Goal: Information Seeking & Learning: Compare options

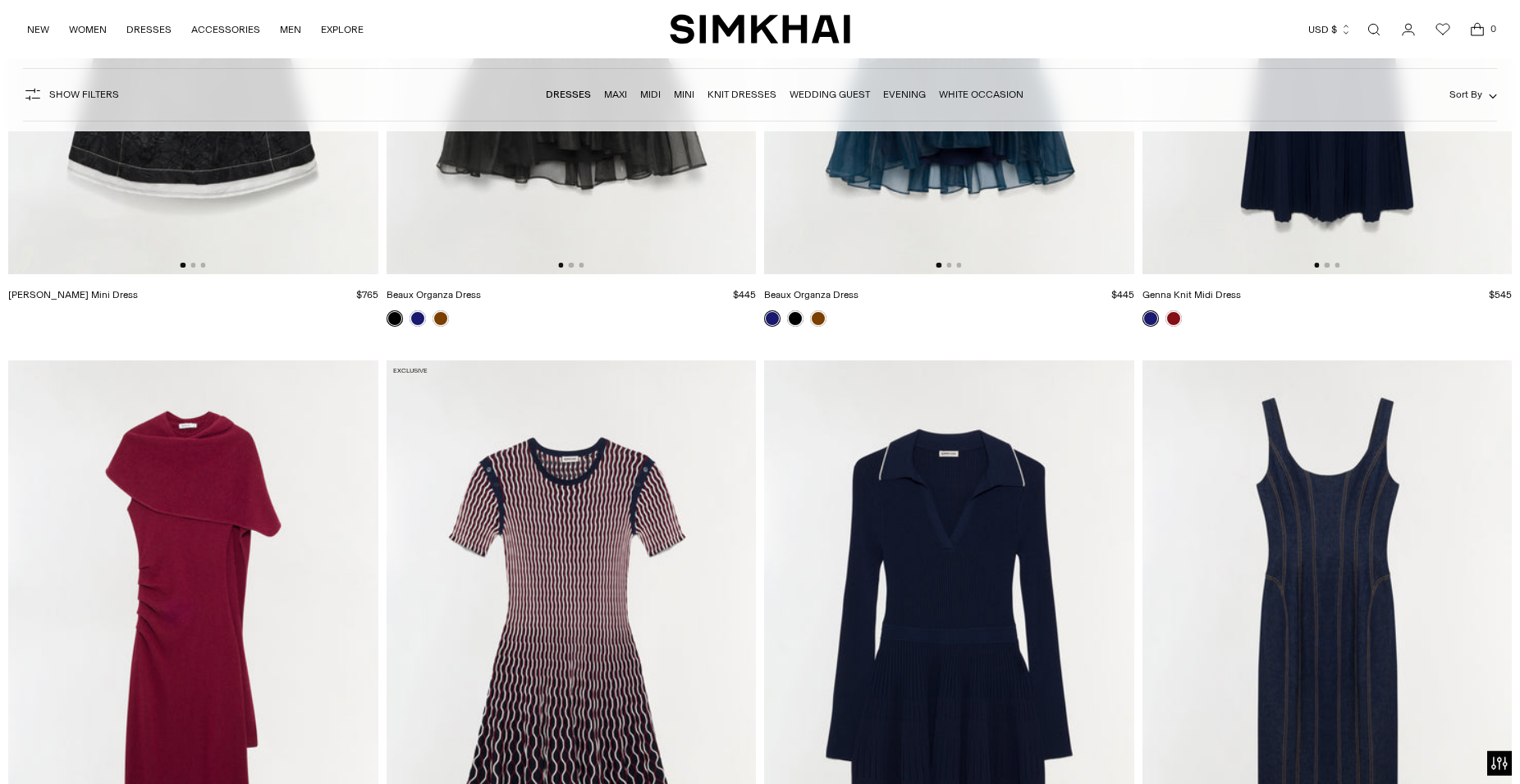
scroll to position [4604, 0]
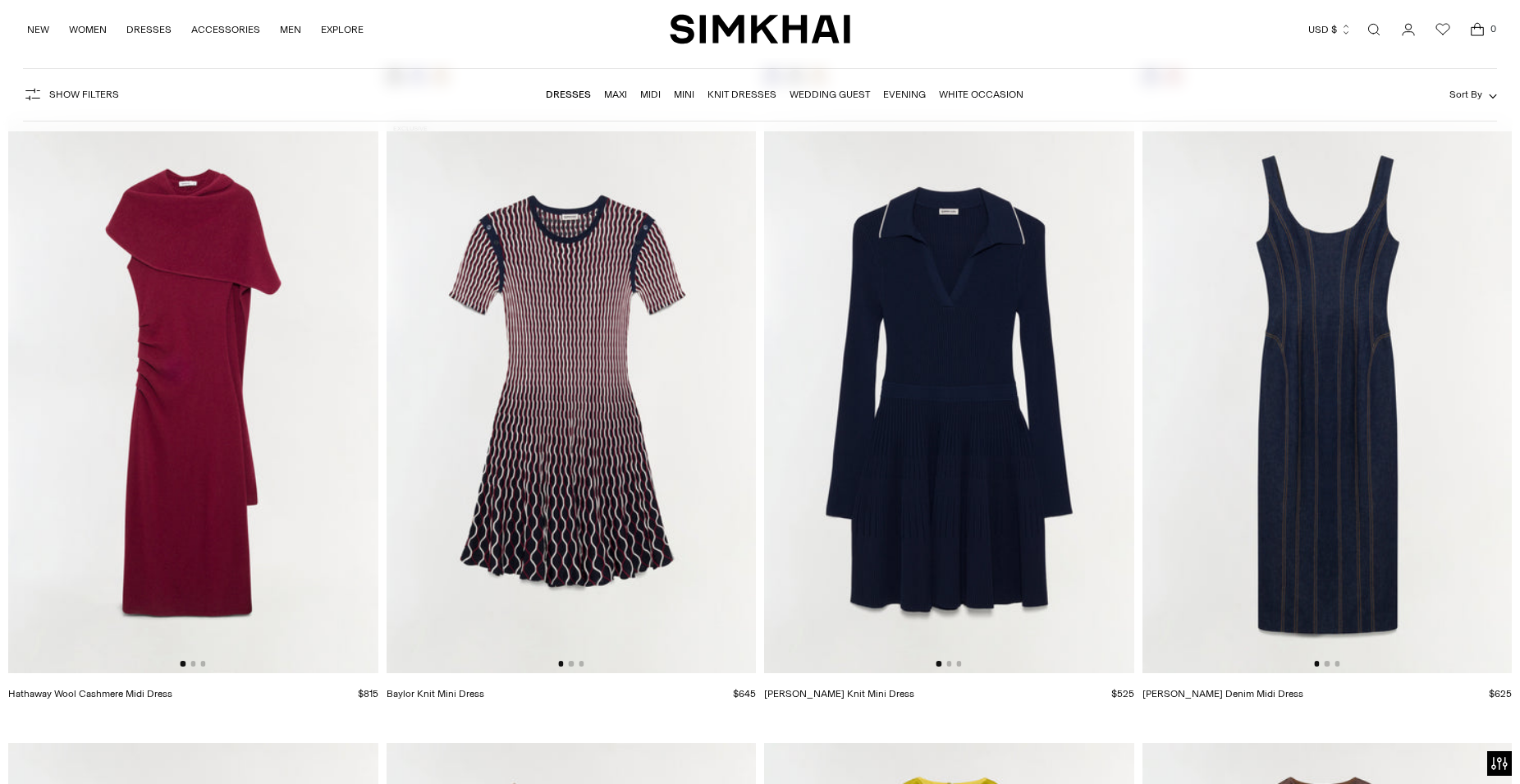
click at [171, 511] on img at bounding box center [193, 396] width 370 height 555
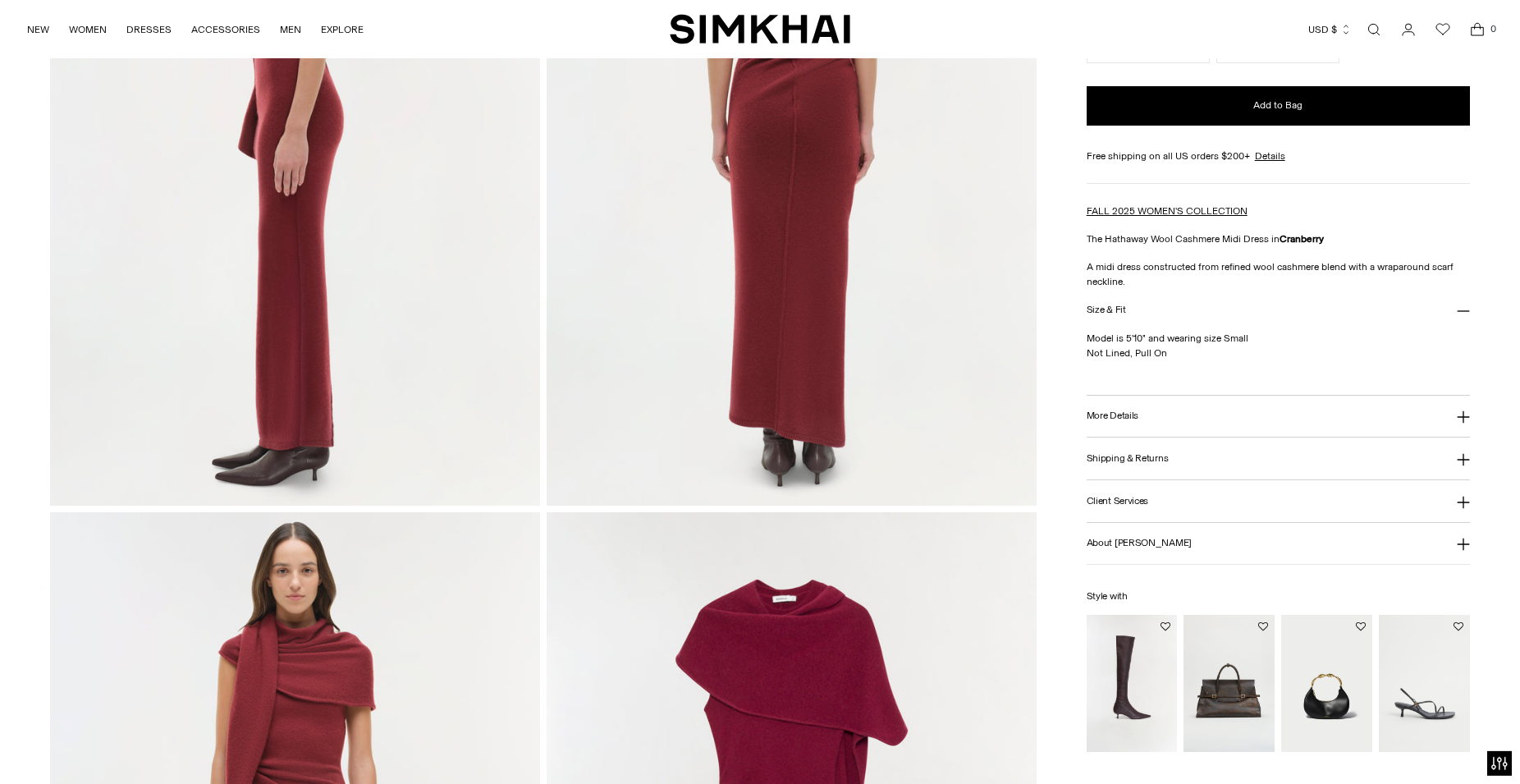
scroll to position [1172, 0]
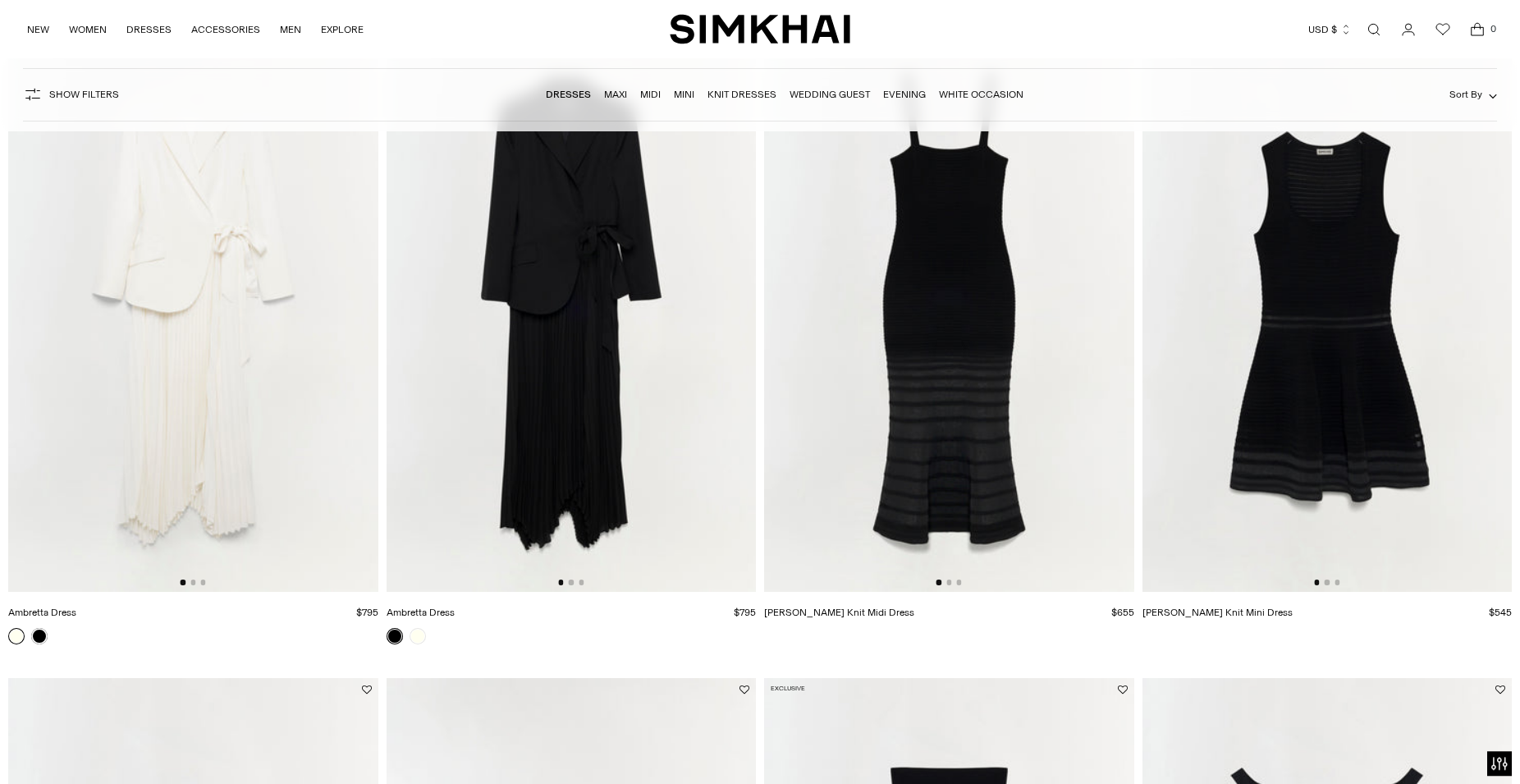
scroll to position [7869, 0]
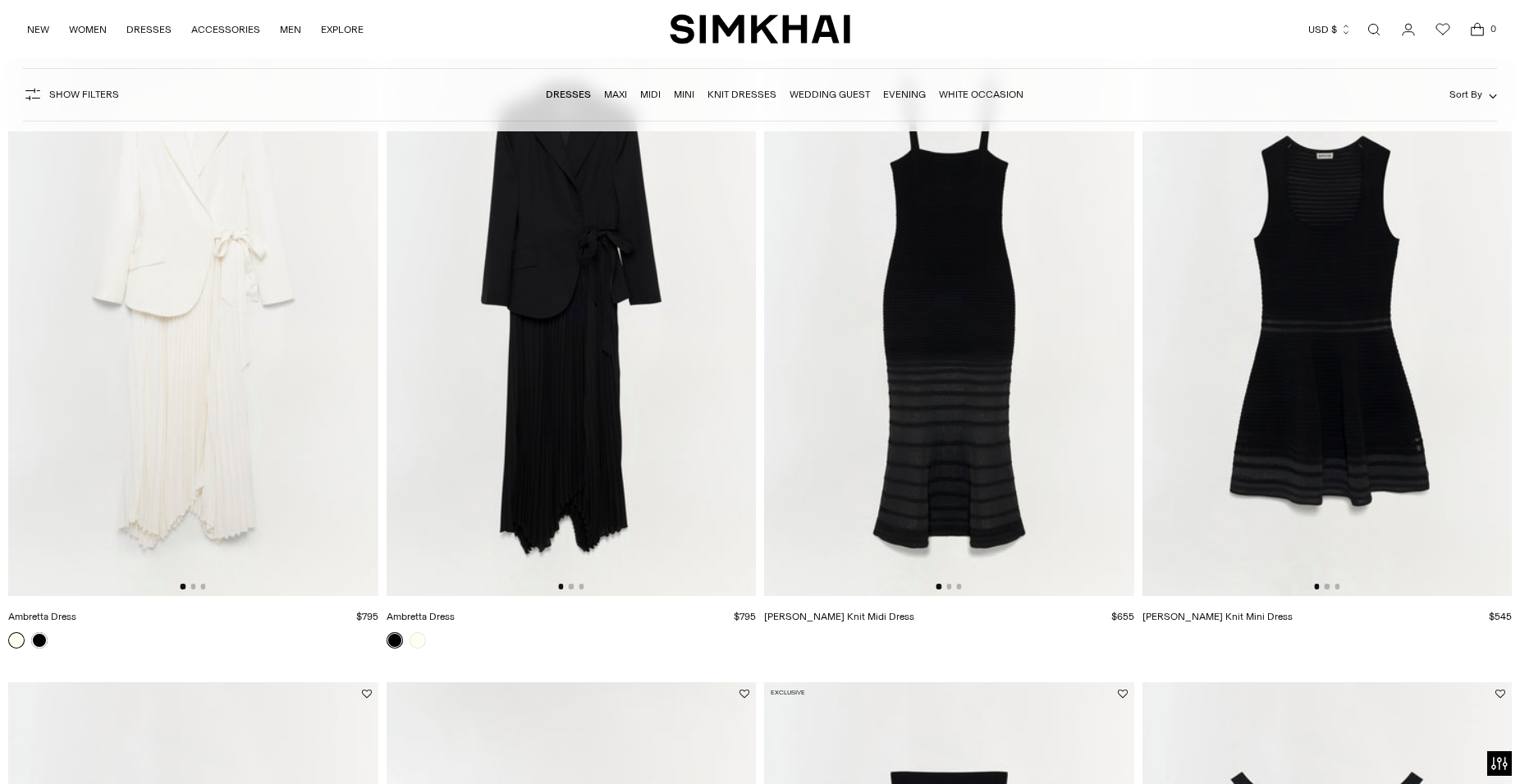
click at [552, 383] on img at bounding box center [572, 319] width 370 height 555
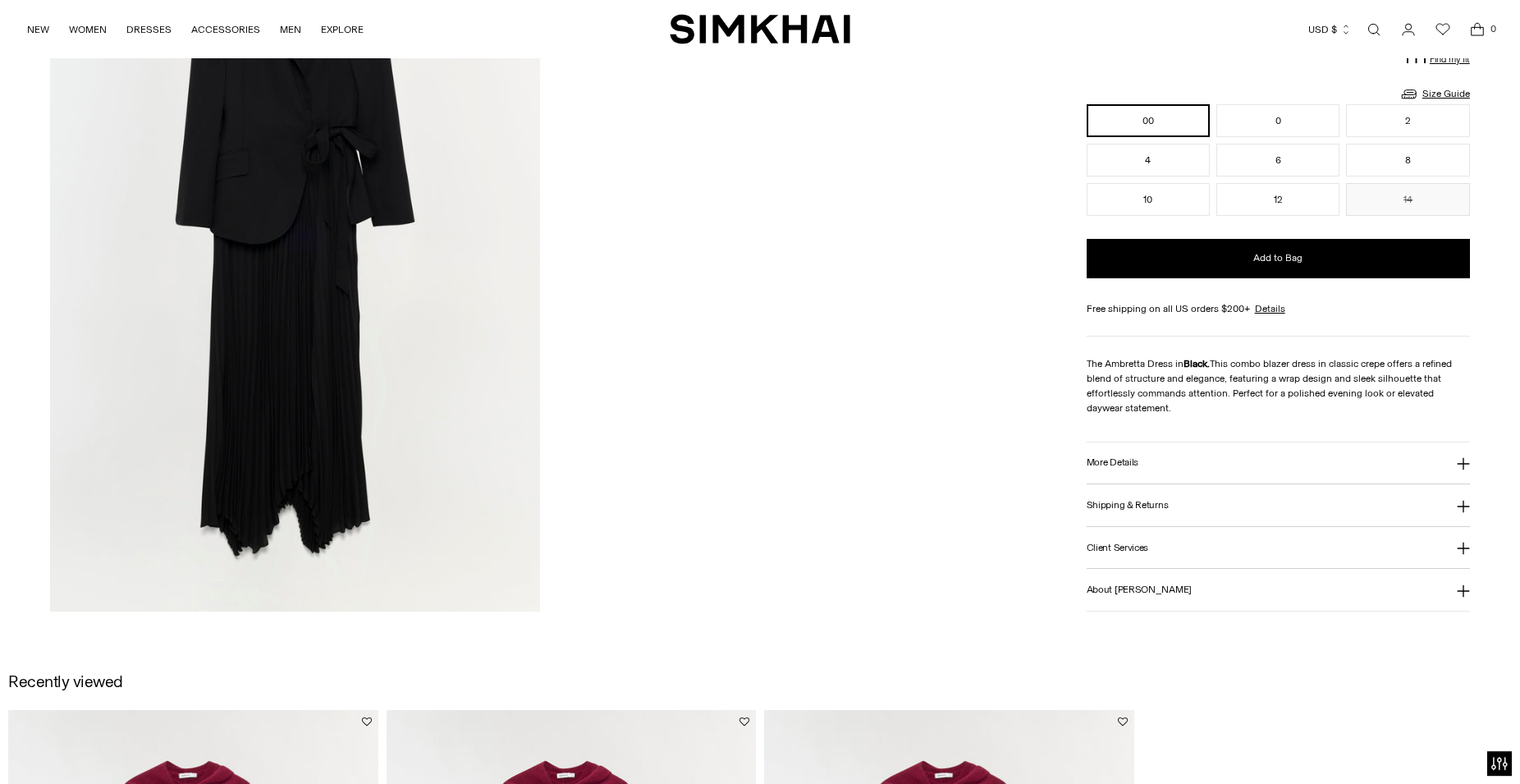
scroll to position [2260, 0]
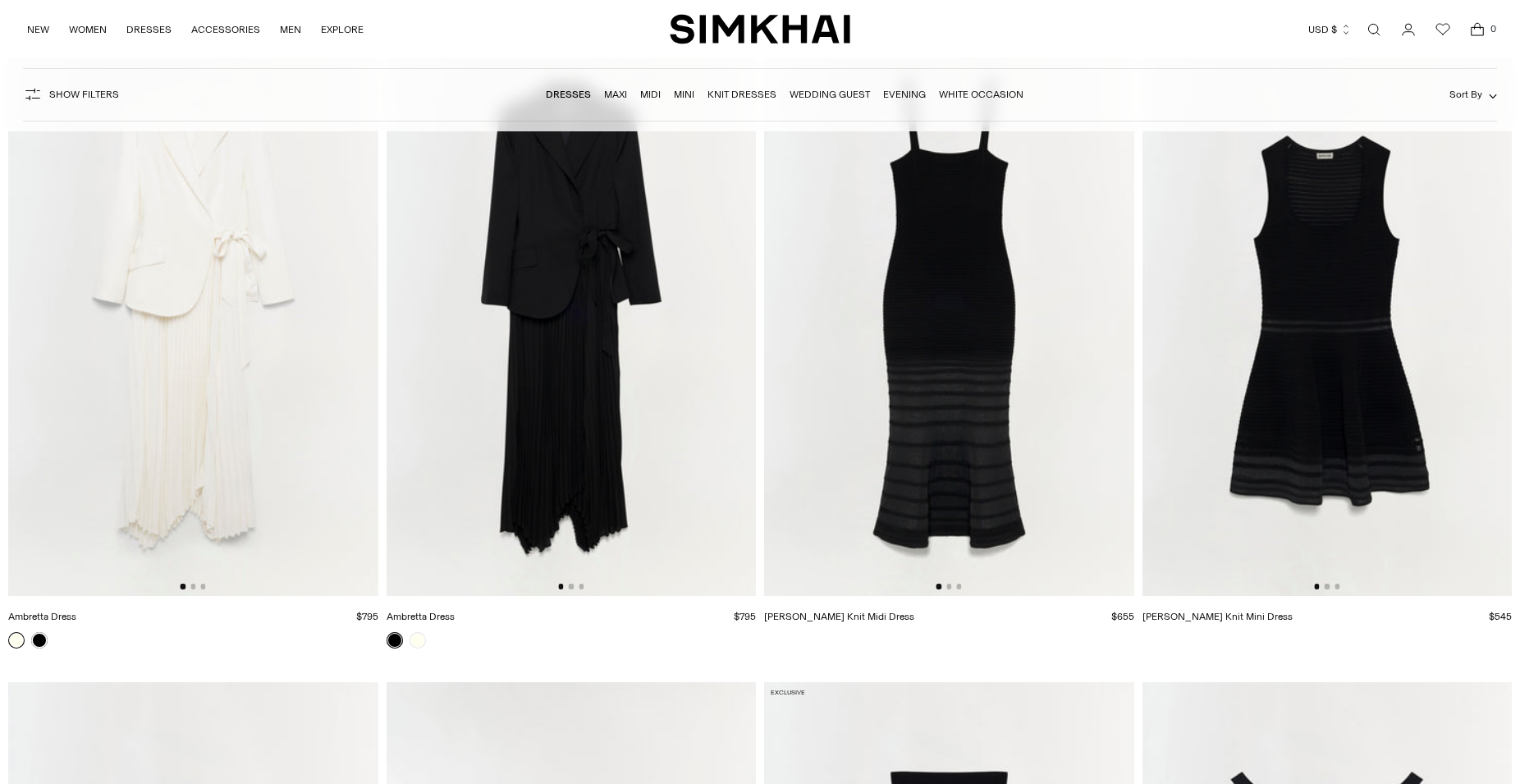
scroll to position [7869, 0]
click at [1317, 410] on img at bounding box center [1328, 319] width 370 height 555
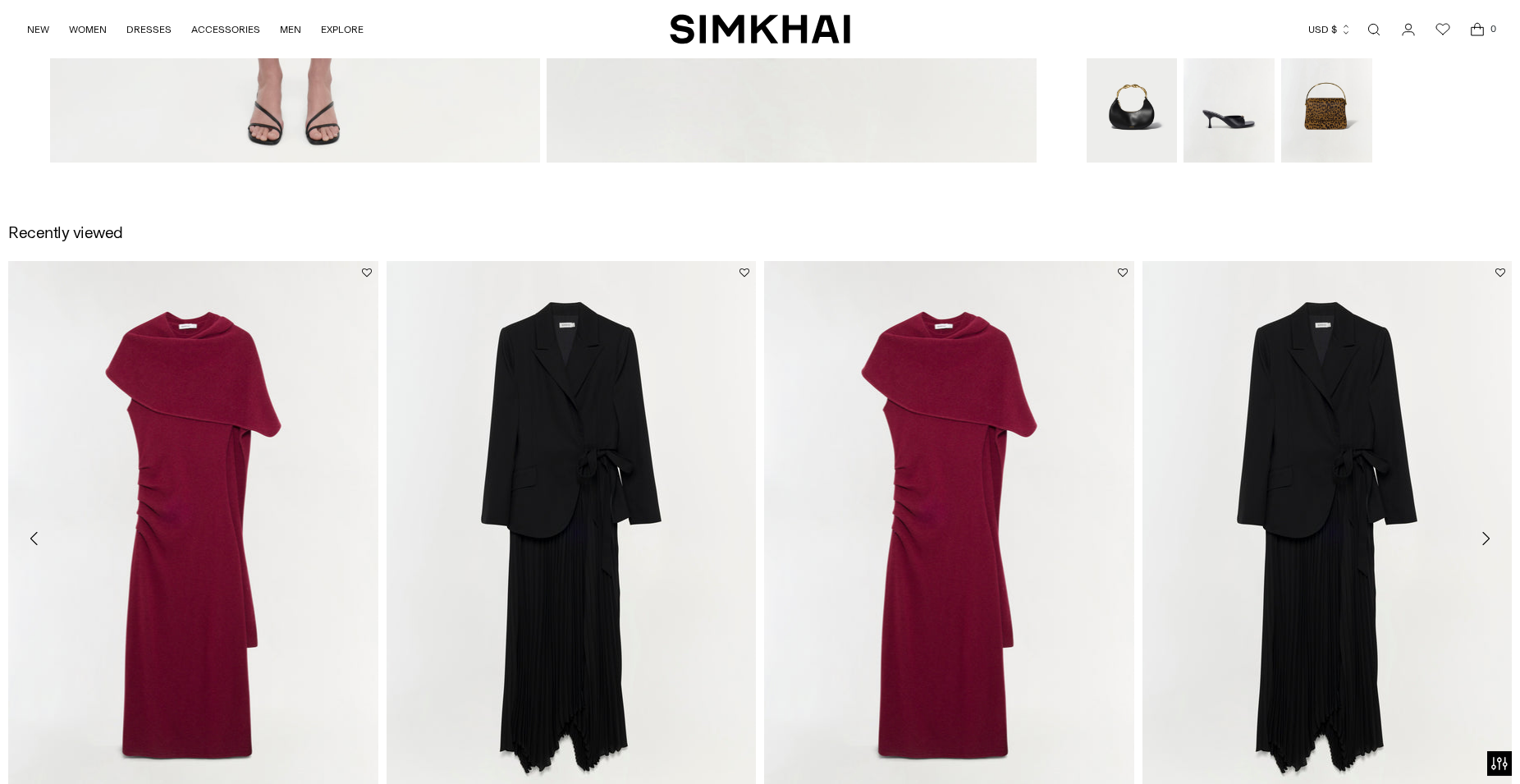
scroll to position [2176, 0]
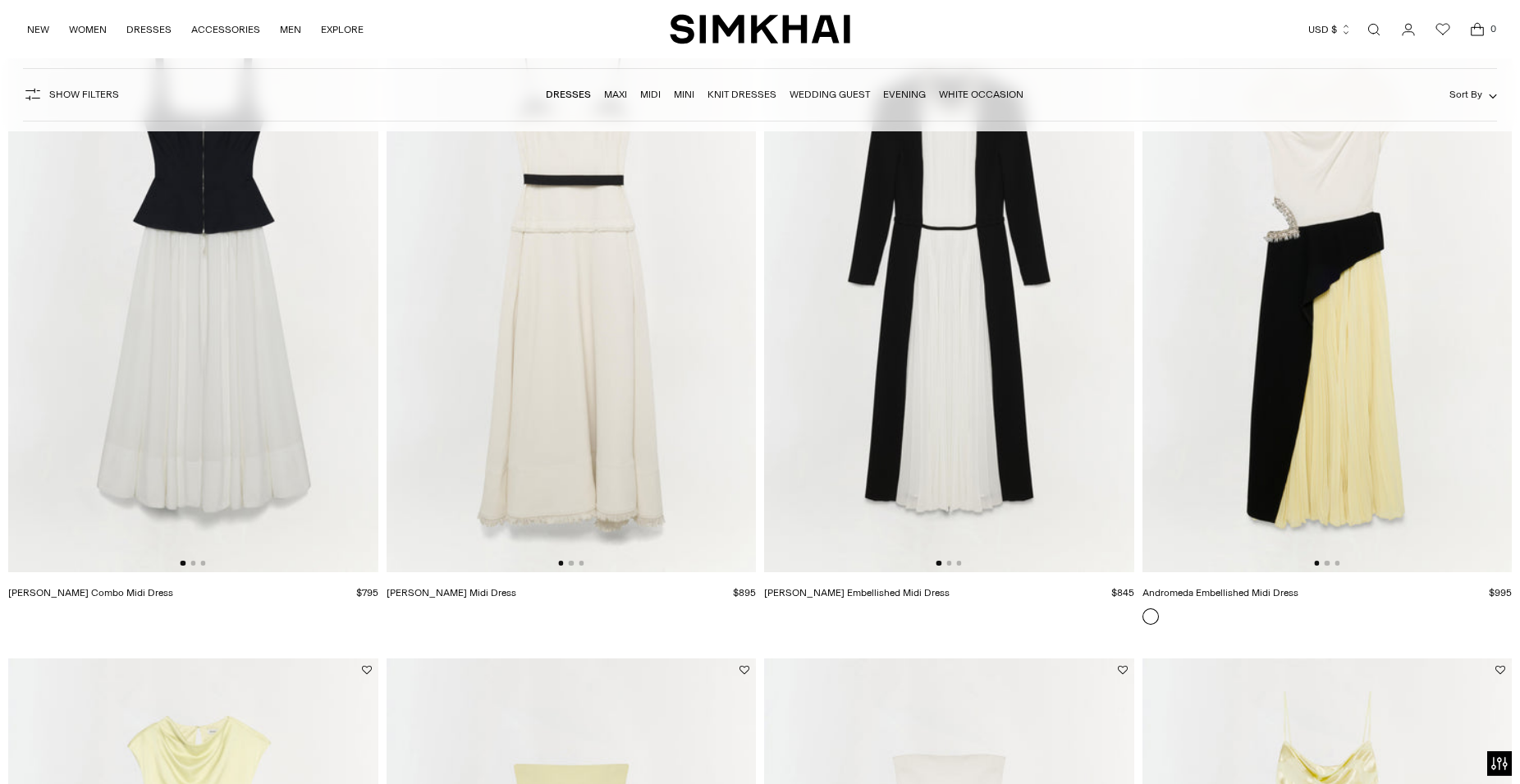
scroll to position [9208, 0]
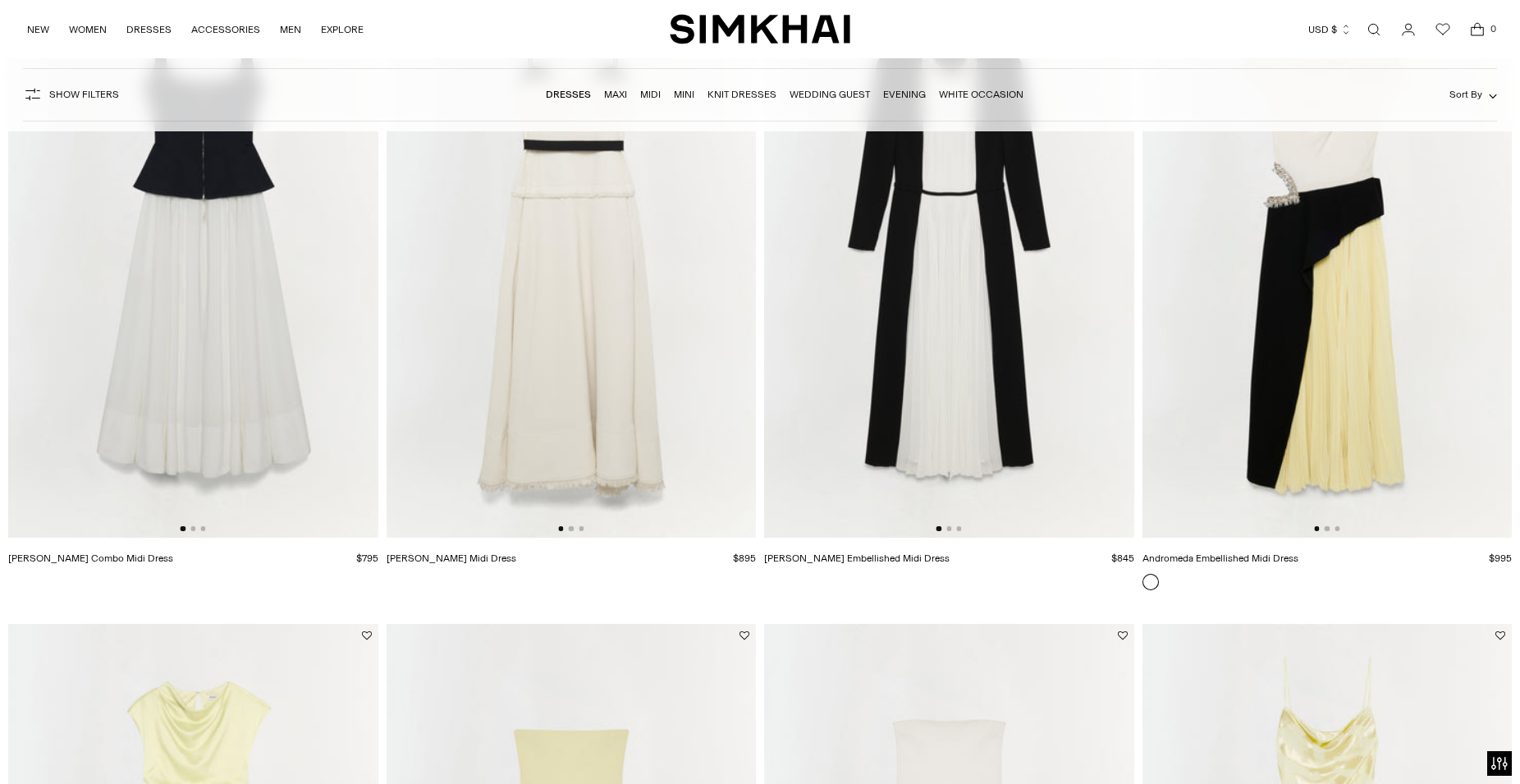
click at [208, 349] on img at bounding box center [193, 260] width 370 height 555
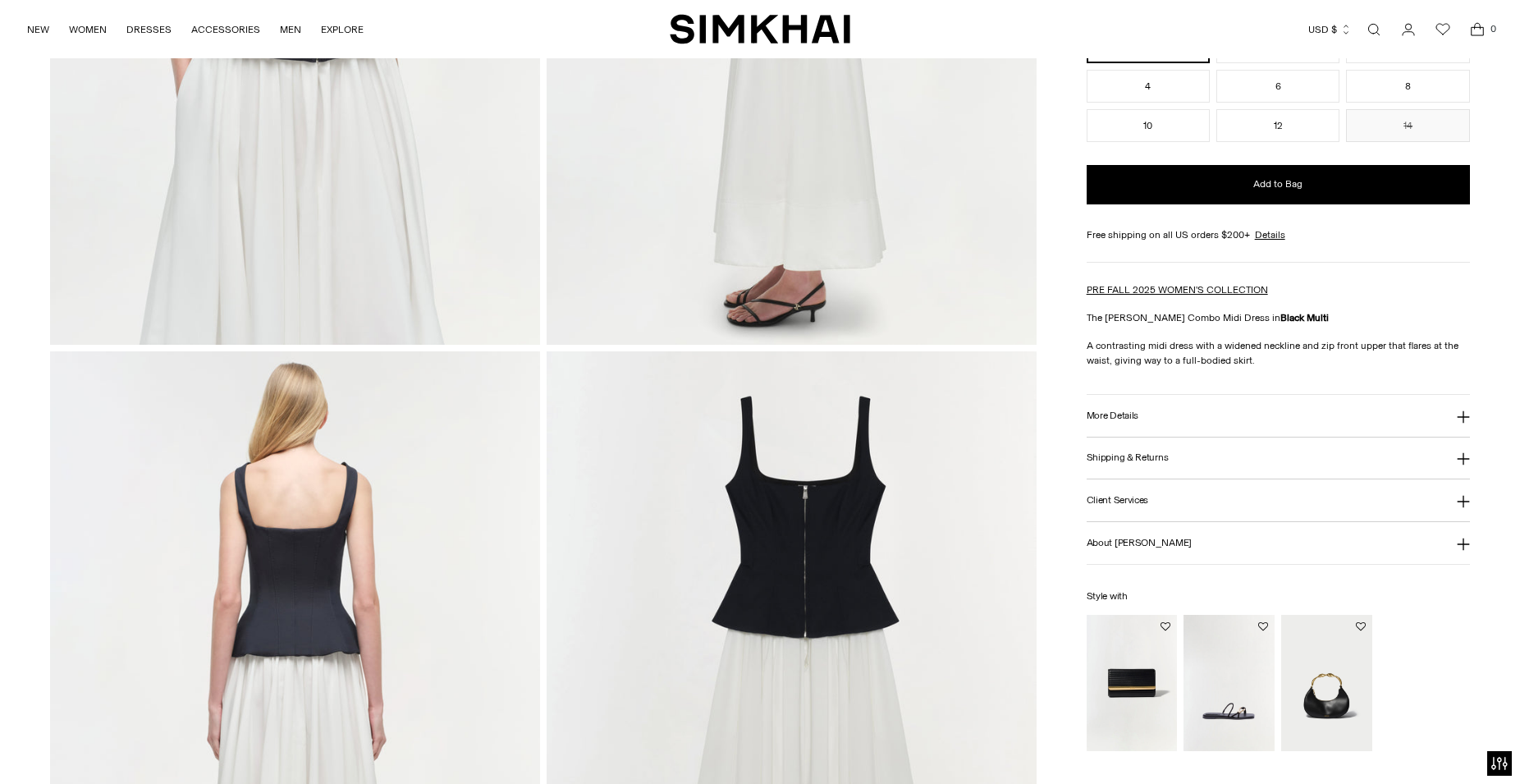
scroll to position [1255, 0]
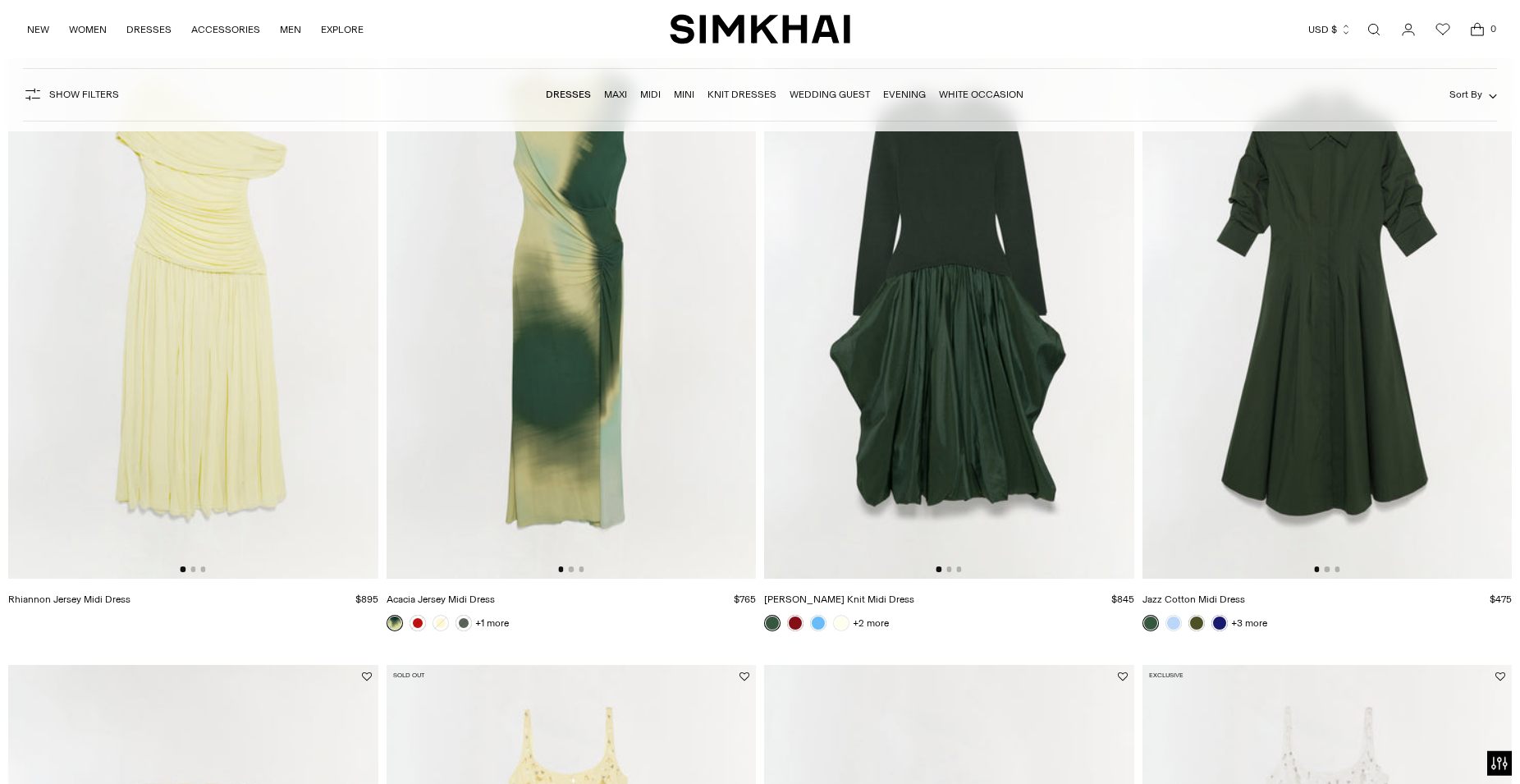
scroll to position [10464, 0]
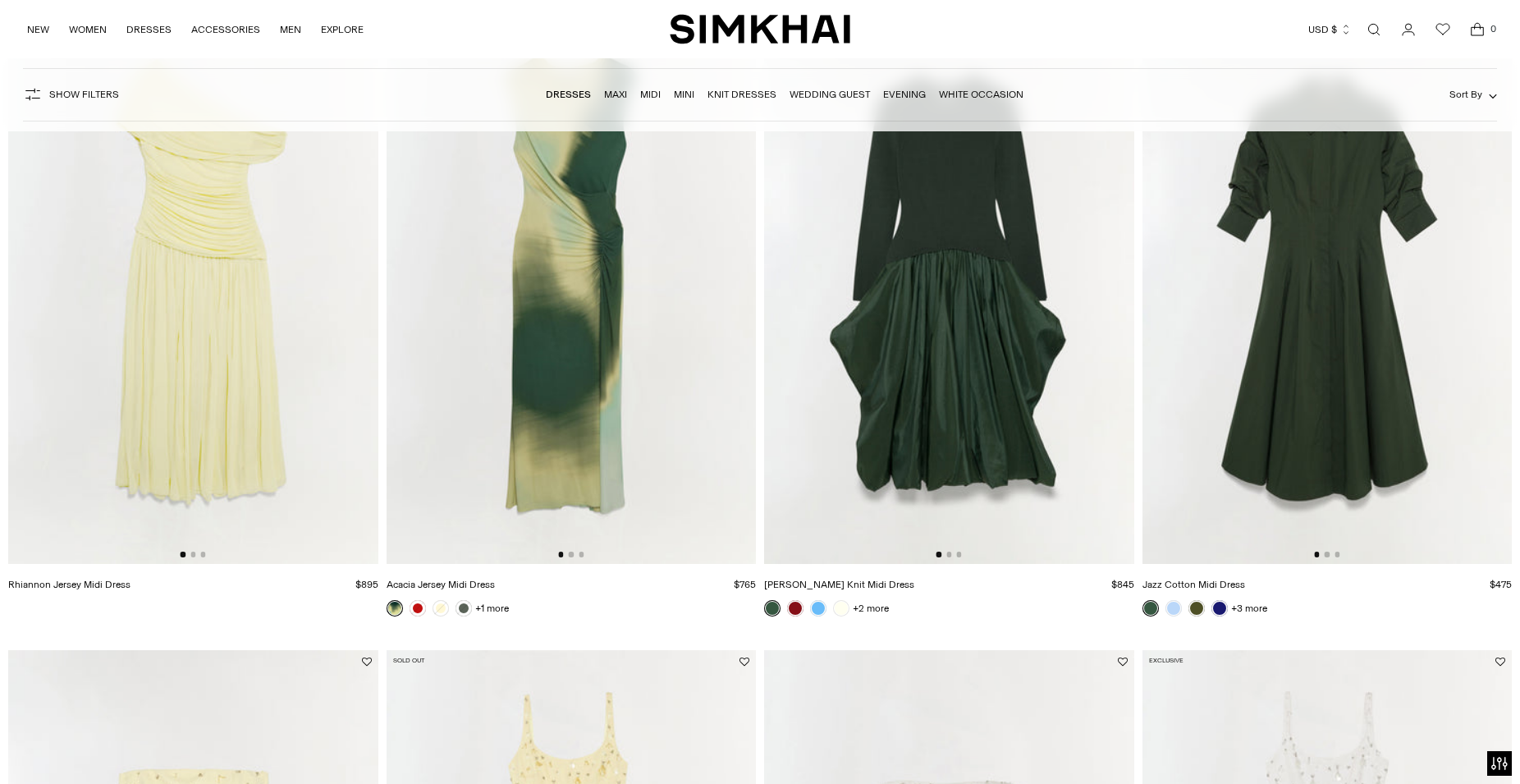
click at [944, 369] on img at bounding box center [949, 287] width 370 height 555
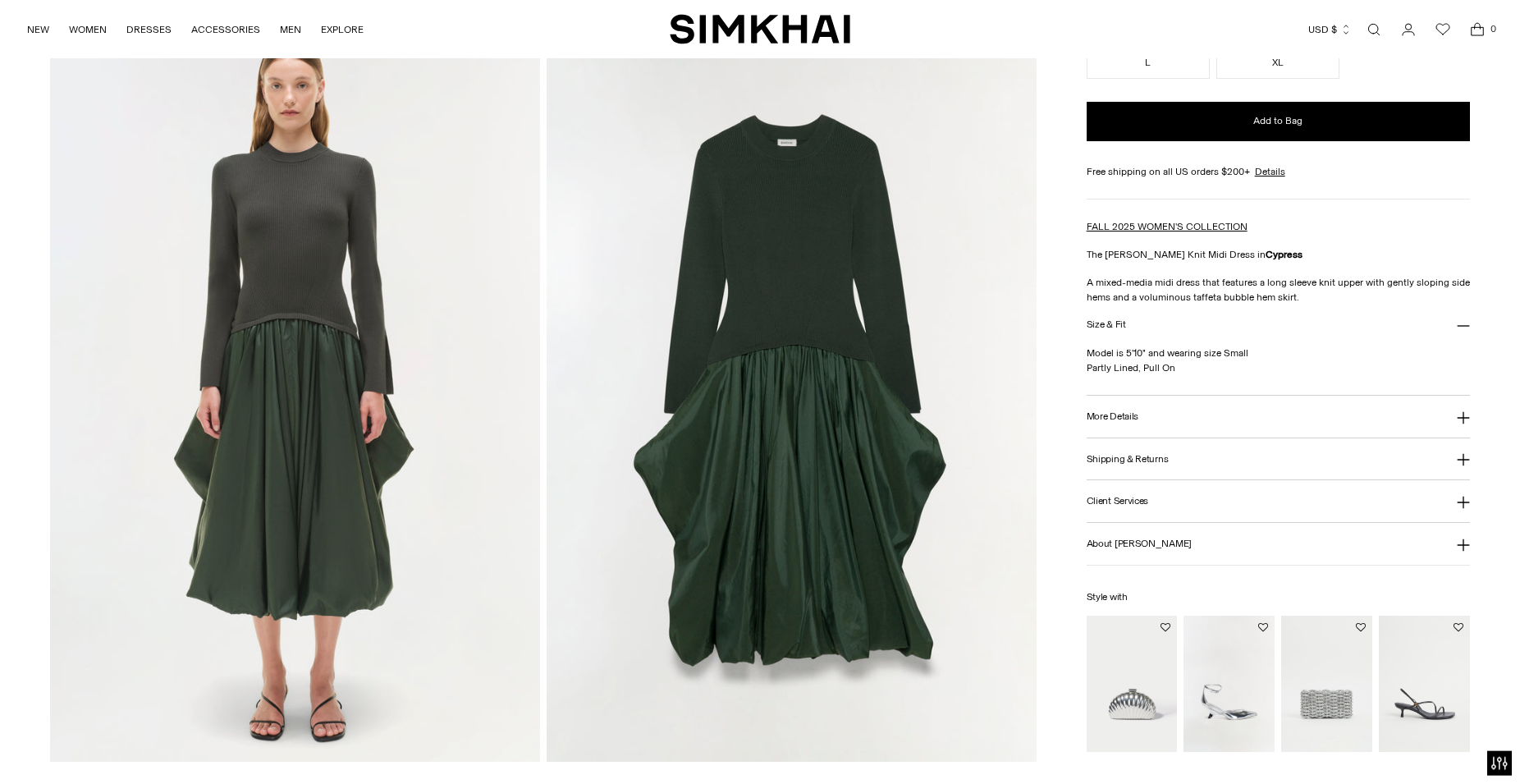
scroll to position [1841, 0]
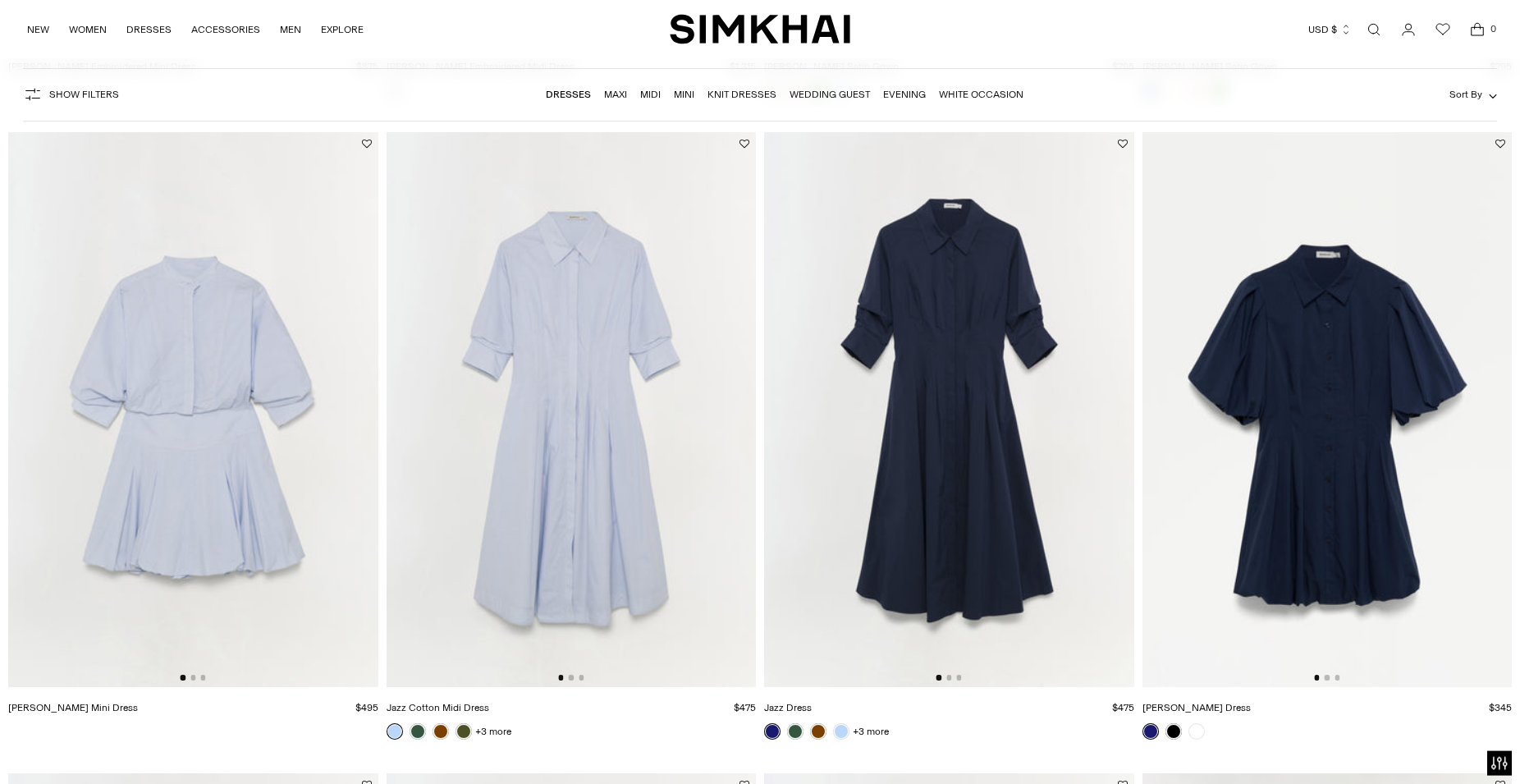
scroll to position [12389, 0]
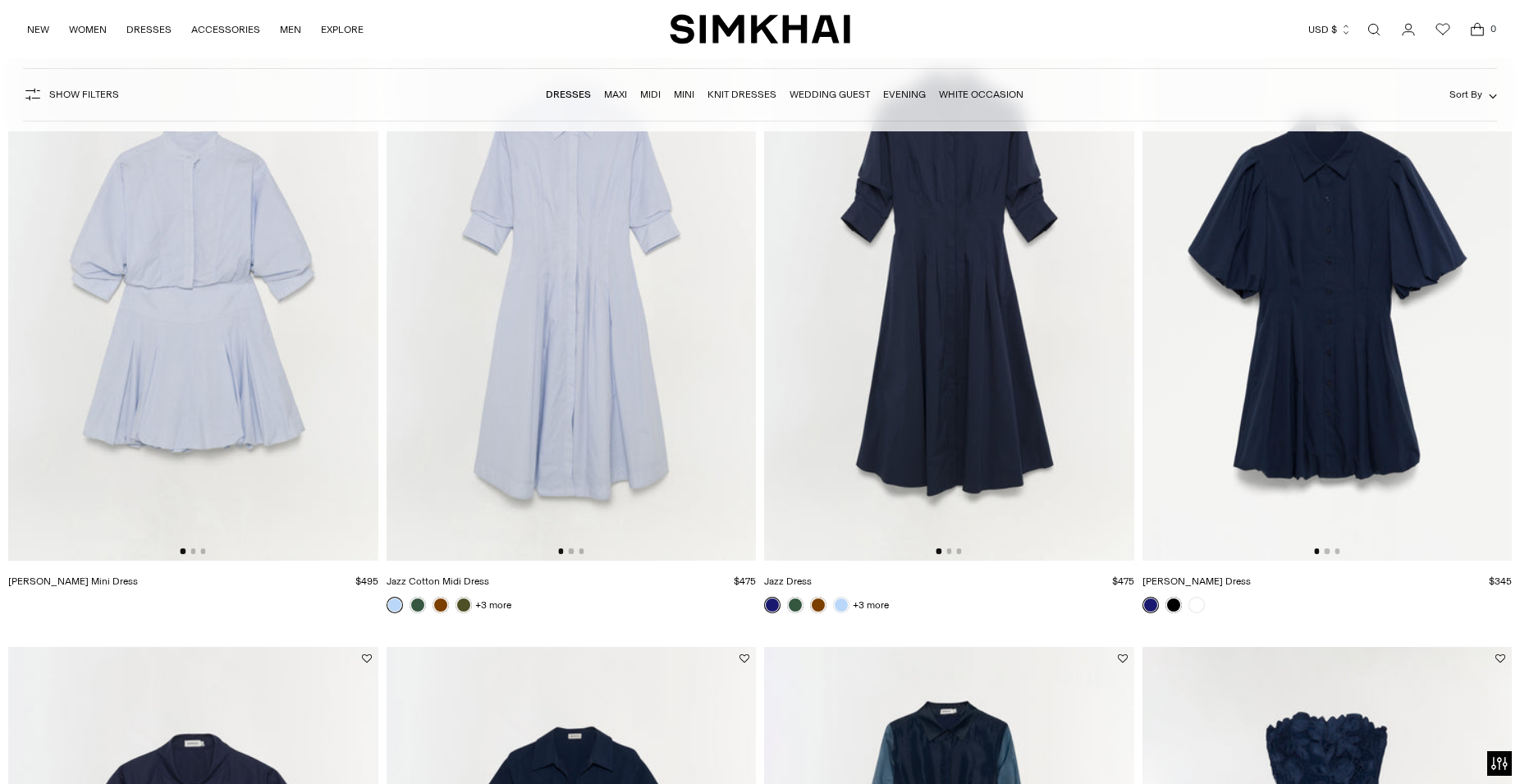
click at [1366, 334] on img at bounding box center [1328, 283] width 370 height 555
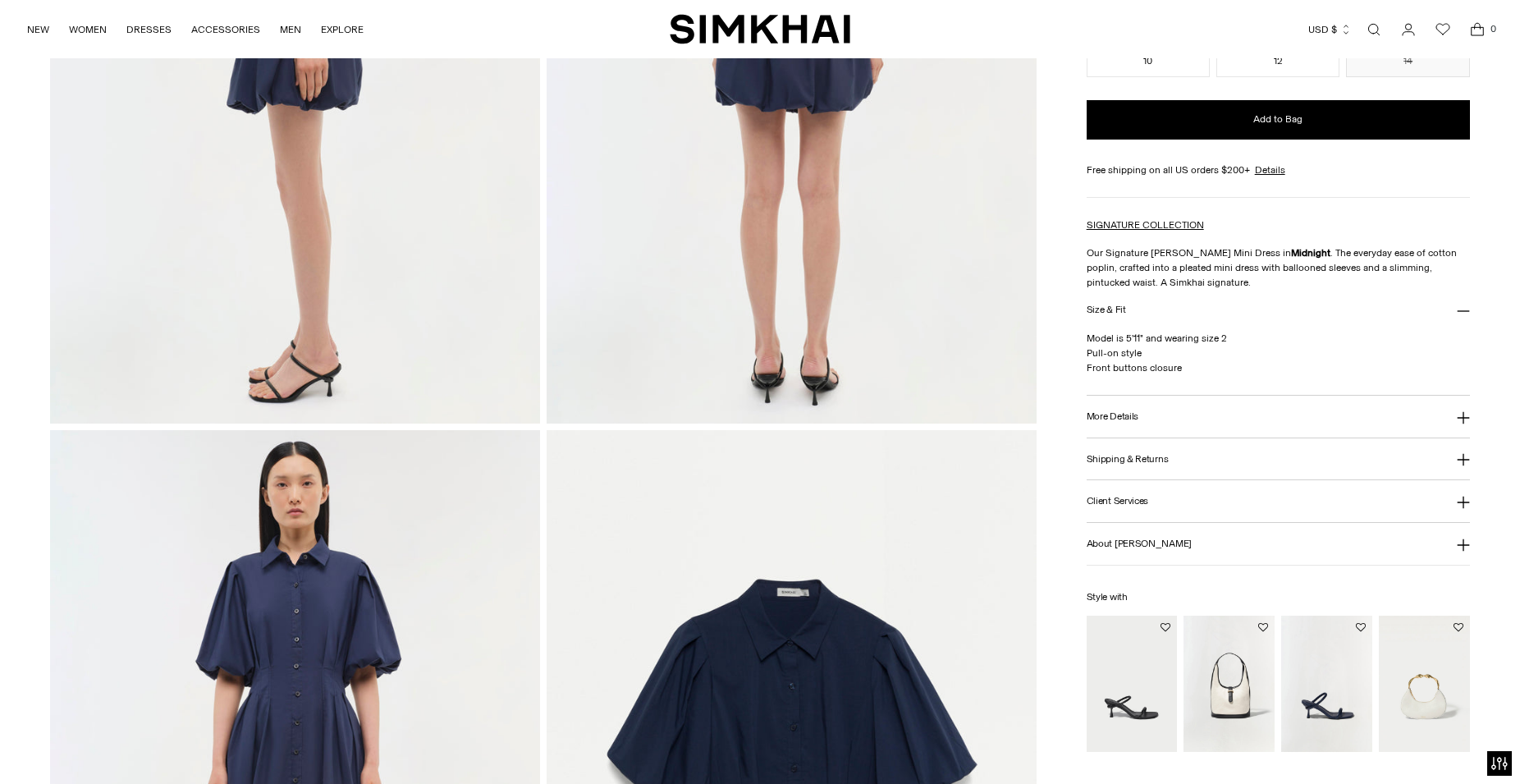
scroll to position [1590, 0]
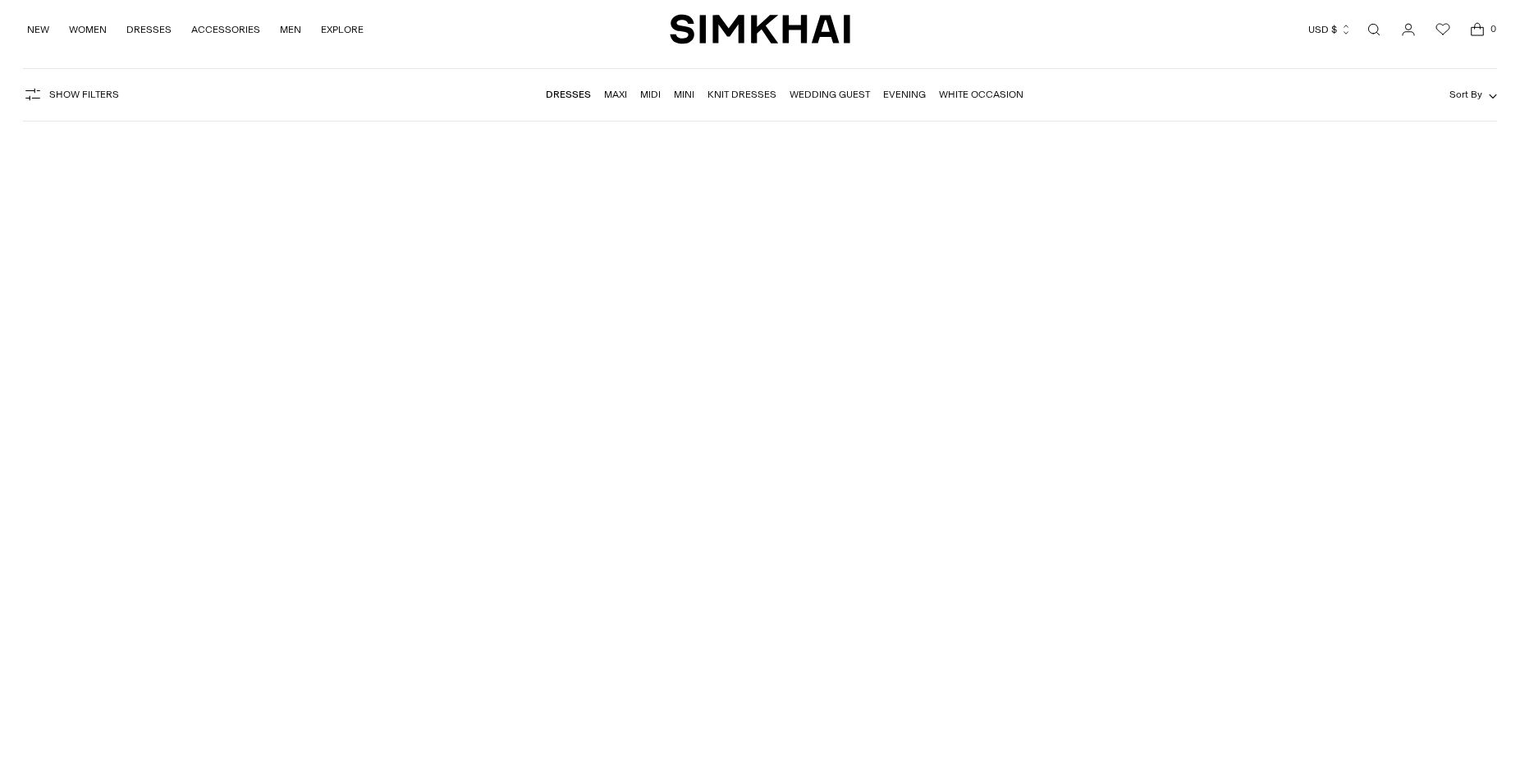
scroll to position [12389, 0]
